Goal: Navigation & Orientation: Find specific page/section

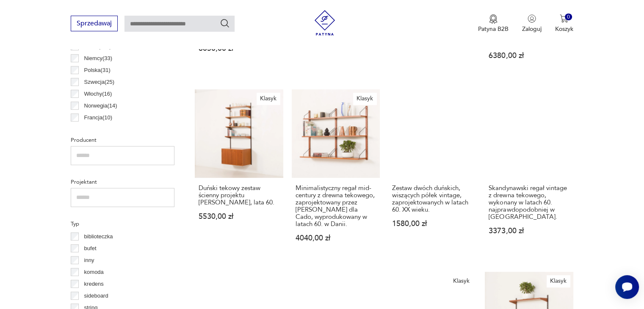
scroll to position [534, 0]
